Goal: Communication & Community: Participate in discussion

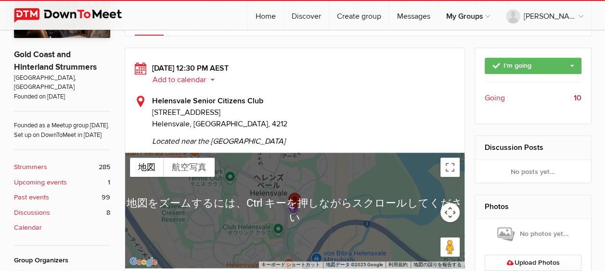
scroll to position [193, 0]
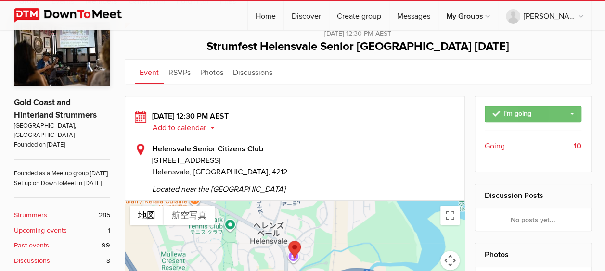
click at [573, 112] on link "I'm going" at bounding box center [533, 114] width 97 height 16
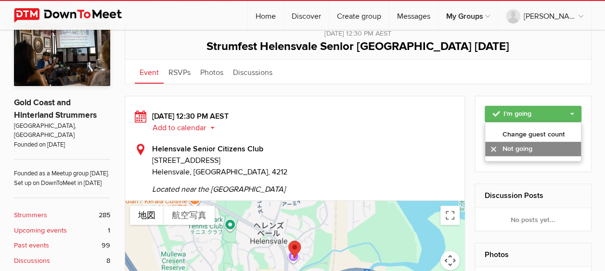
click at [527, 146] on link "Not going" at bounding box center [533, 149] width 96 height 14
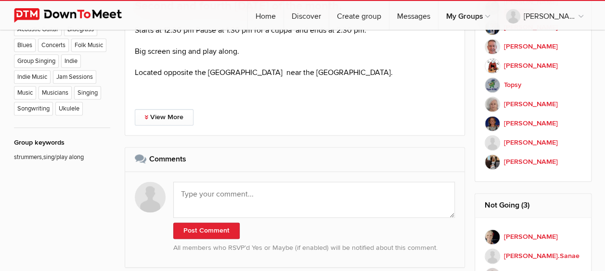
scroll to position [626, 0]
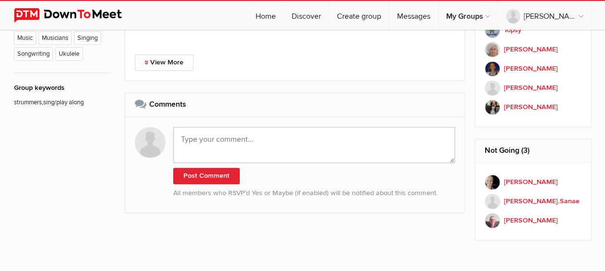
click at [213, 127] on textarea at bounding box center [314, 145] width 282 height 36
type textarea "I"
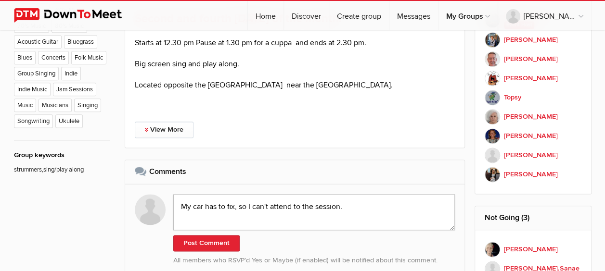
scroll to position [578, 0]
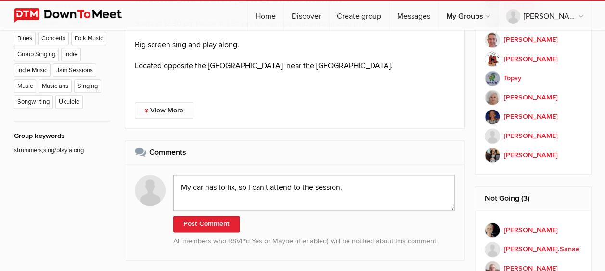
drag, startPoint x: 322, startPoint y: 169, endPoint x: 179, endPoint y: 171, distance: 143.0
click at [179, 175] on textarea "My car has to fix, so I can't attend to the session." at bounding box center [314, 193] width 282 height 36
click at [346, 175] on textarea "My car has to fix, so I can't attend to the session." at bounding box center [314, 193] width 282 height 36
click at [298, 175] on textarea "My car has to fix, so I can't attend to the session.😢" at bounding box center [314, 193] width 282 height 36
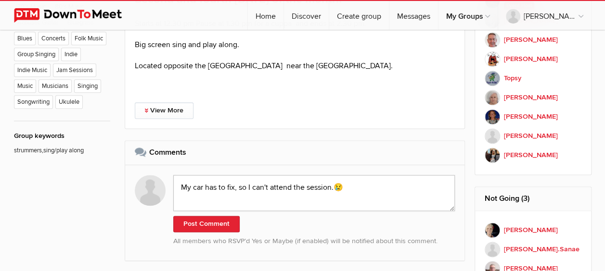
type textarea "My car has to fix, so I can't attend the session.😢"
click at [238, 258] on div "[DATE] 12:30 PM AEST Add to calendar Outlook Apple / iCal Google Yahoo Add to c…" at bounding box center [358, 6] width 467 height 590
click at [215, 216] on button "Post Comment" at bounding box center [206, 224] width 66 height 16
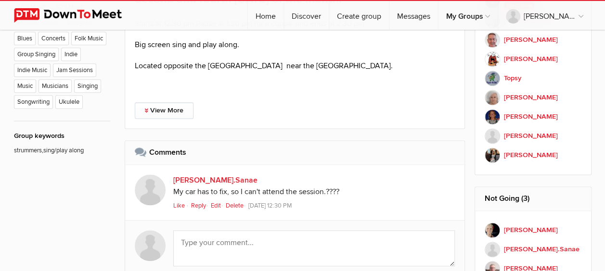
click at [221, 202] on link "Edit" at bounding box center [217, 206] width 13 height 8
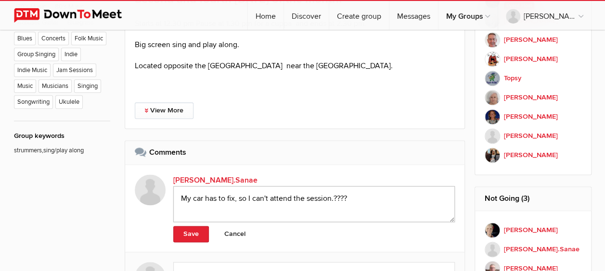
click at [364, 186] on textarea "My car has to fix, so I can't attend the session.????" at bounding box center [314, 204] width 282 height 36
type textarea "My car has to fix, so I can't attend the session."
click at [190, 226] on link "Save" at bounding box center [191, 234] width 36 height 16
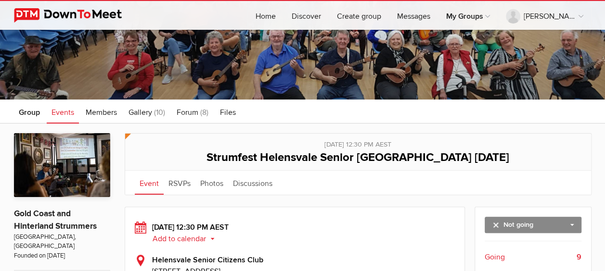
scroll to position [0, 0]
